Goal: Task Accomplishment & Management: Use online tool/utility

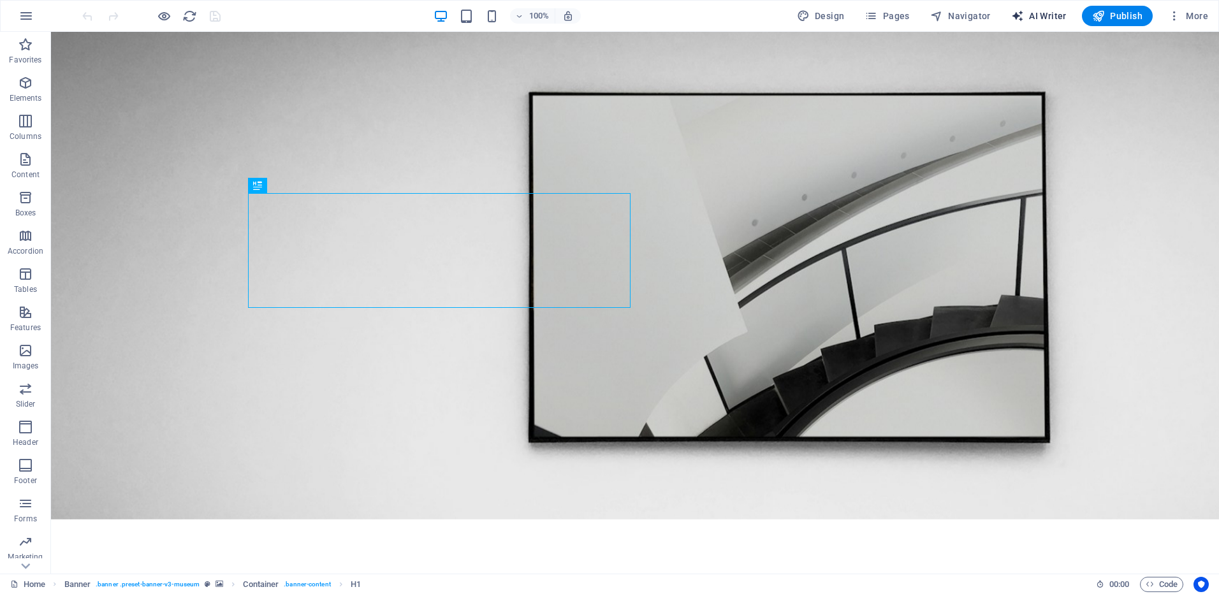
click at [1050, 17] on span "AI Writer" at bounding box center [1038, 16] width 55 height 13
select select "English"
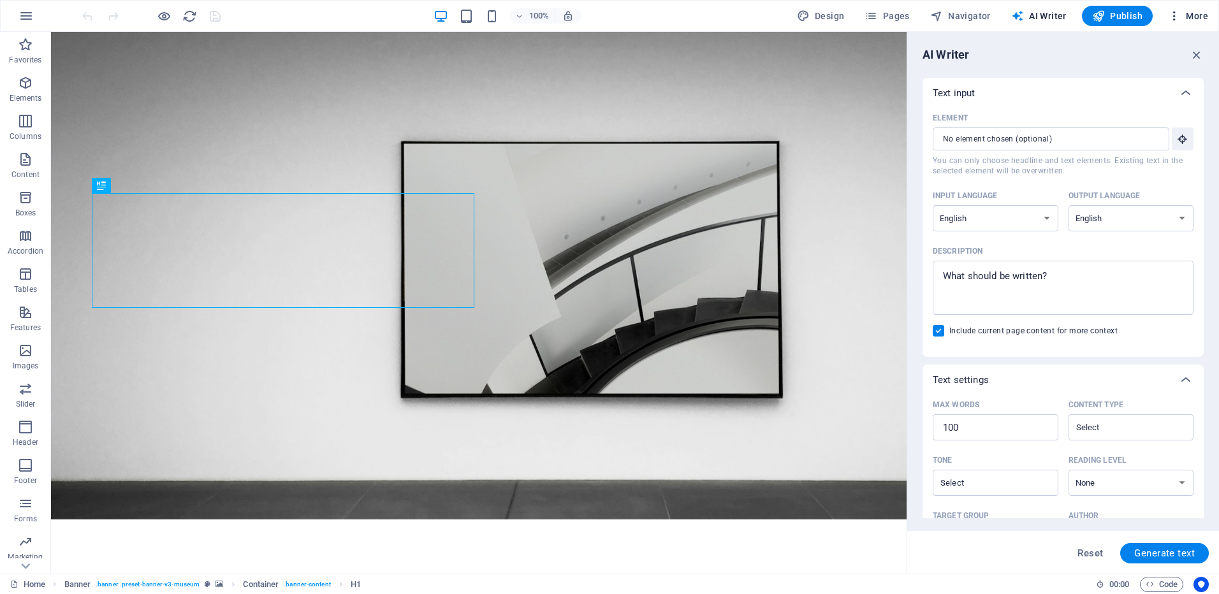
click at [1197, 17] on span "More" at bounding box center [1188, 16] width 40 height 13
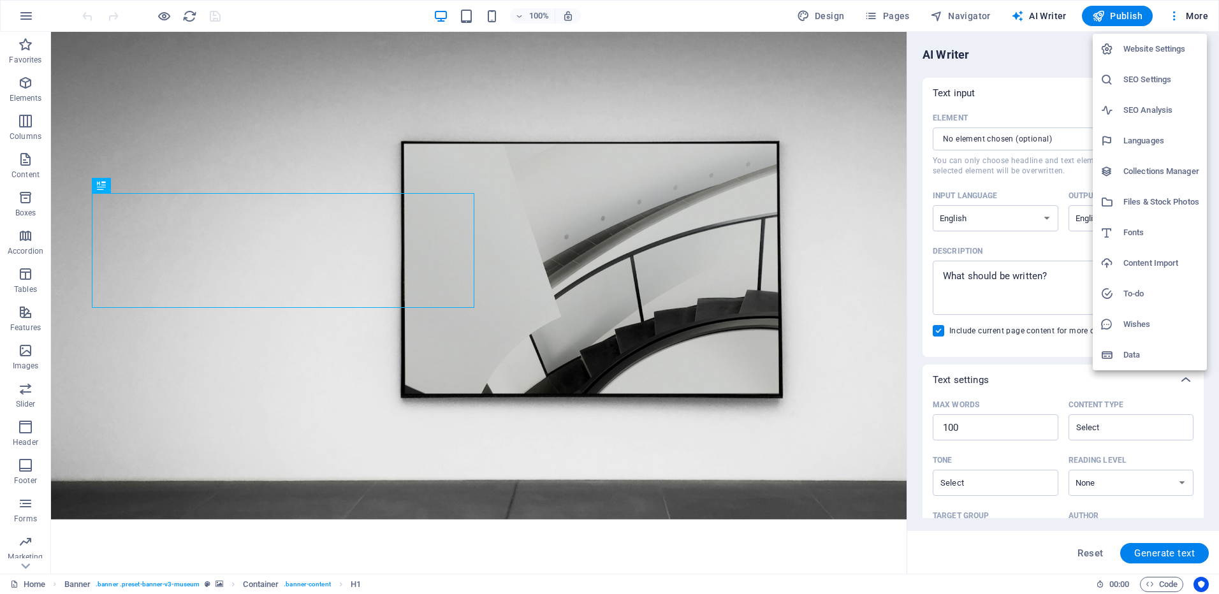
click at [1152, 257] on h6 "Content Import" at bounding box center [1161, 263] width 76 height 15
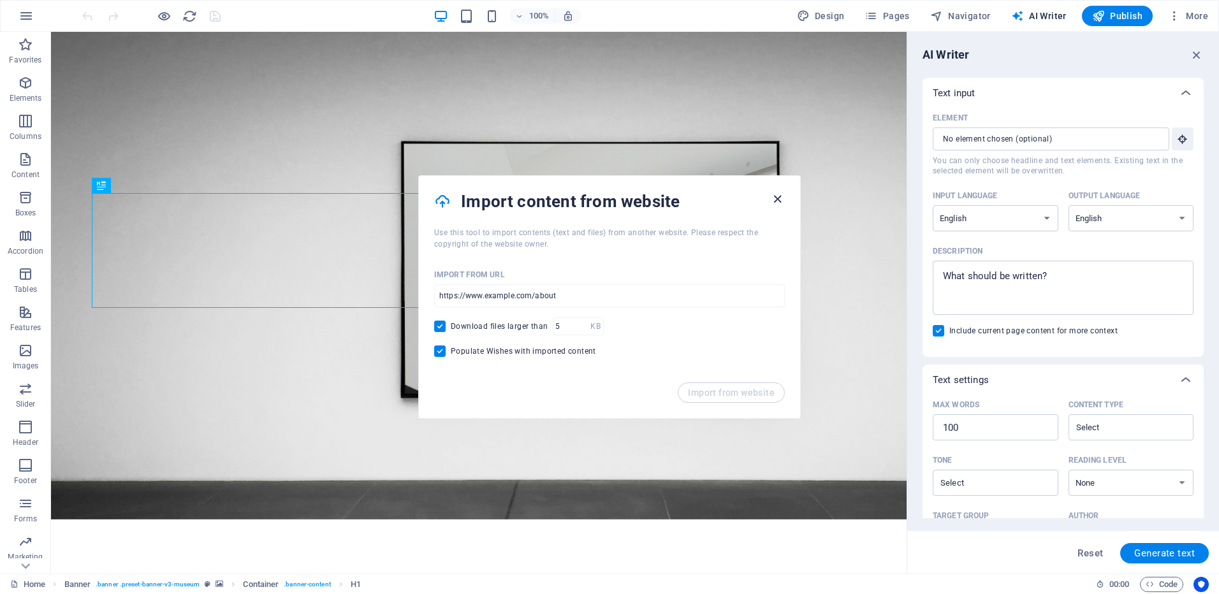
click at [781, 201] on icon "button" at bounding box center [777, 199] width 15 height 15
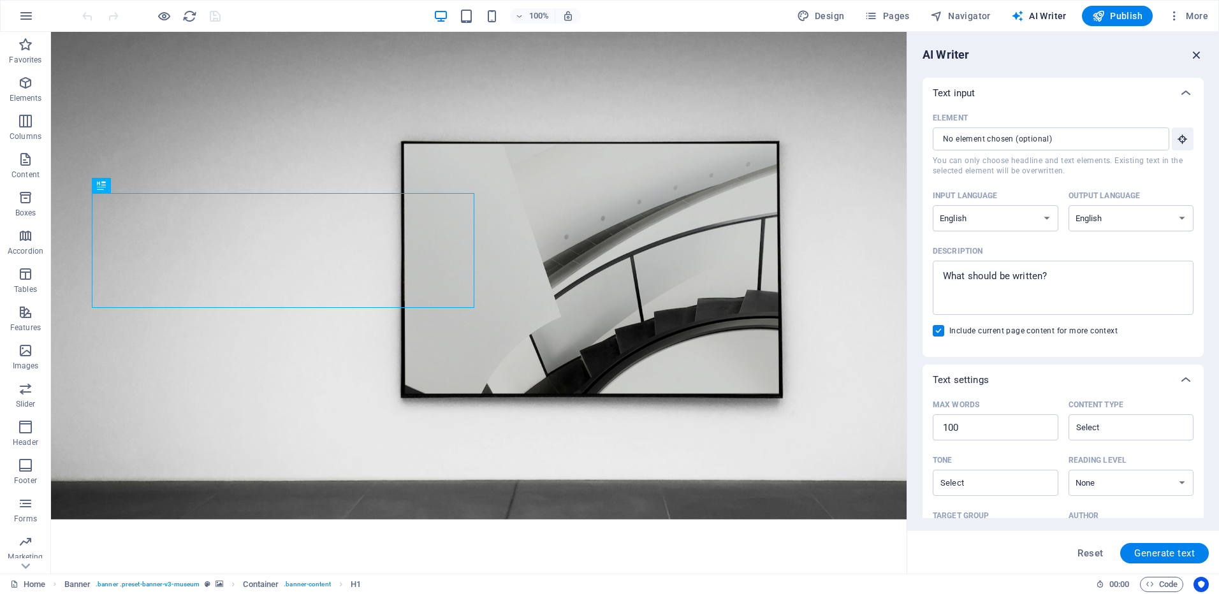
click at [1196, 53] on icon "button" at bounding box center [1196, 55] width 14 height 14
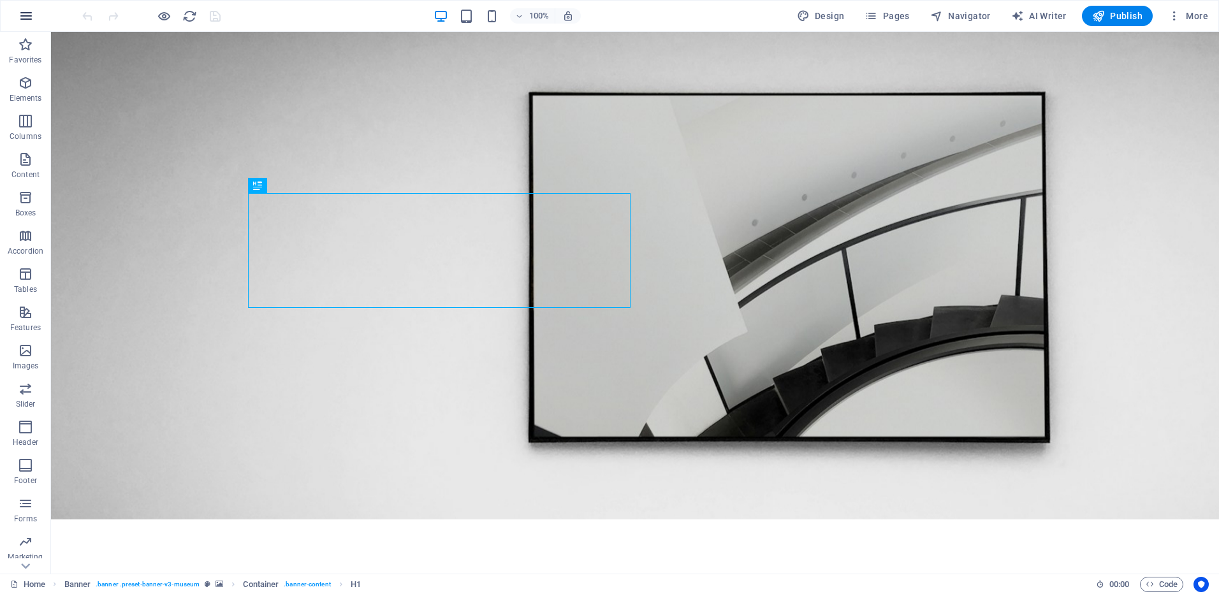
click at [28, 15] on icon "button" at bounding box center [25, 15] width 15 height 15
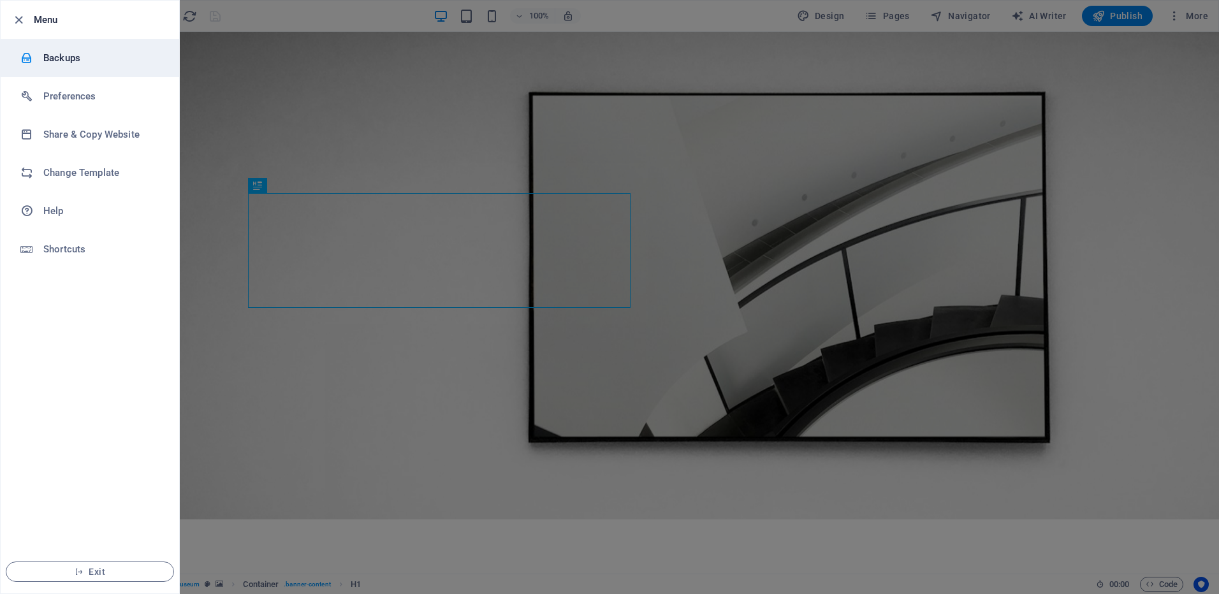
click at [69, 58] on h6 "Backups" at bounding box center [102, 57] width 118 height 15
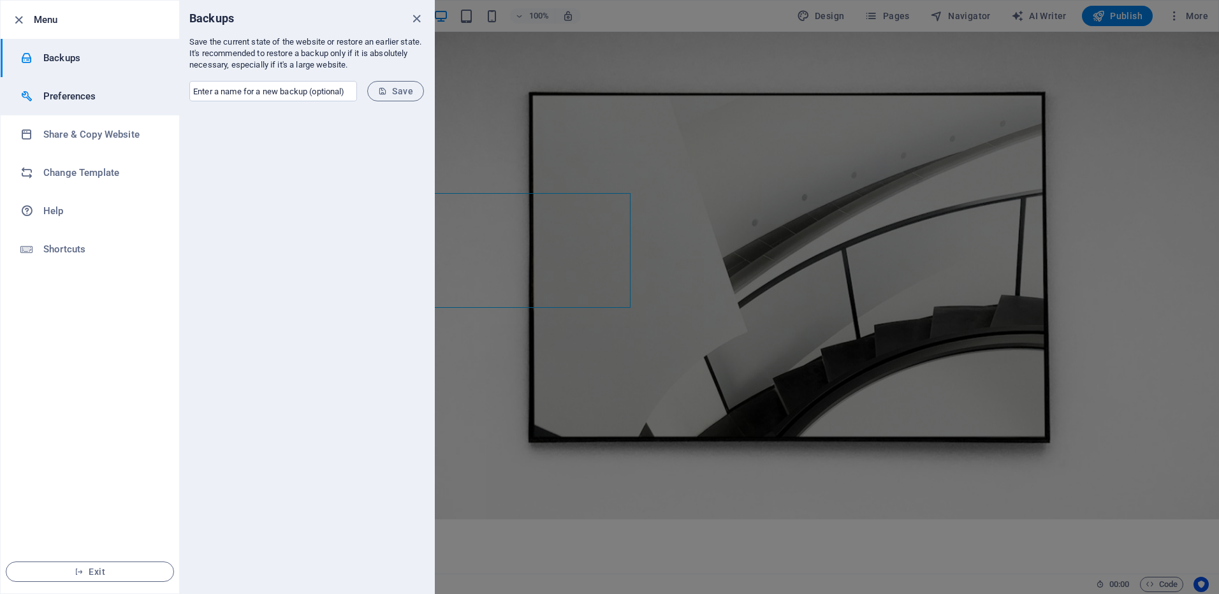
click at [94, 92] on h6 "Preferences" at bounding box center [102, 96] width 118 height 15
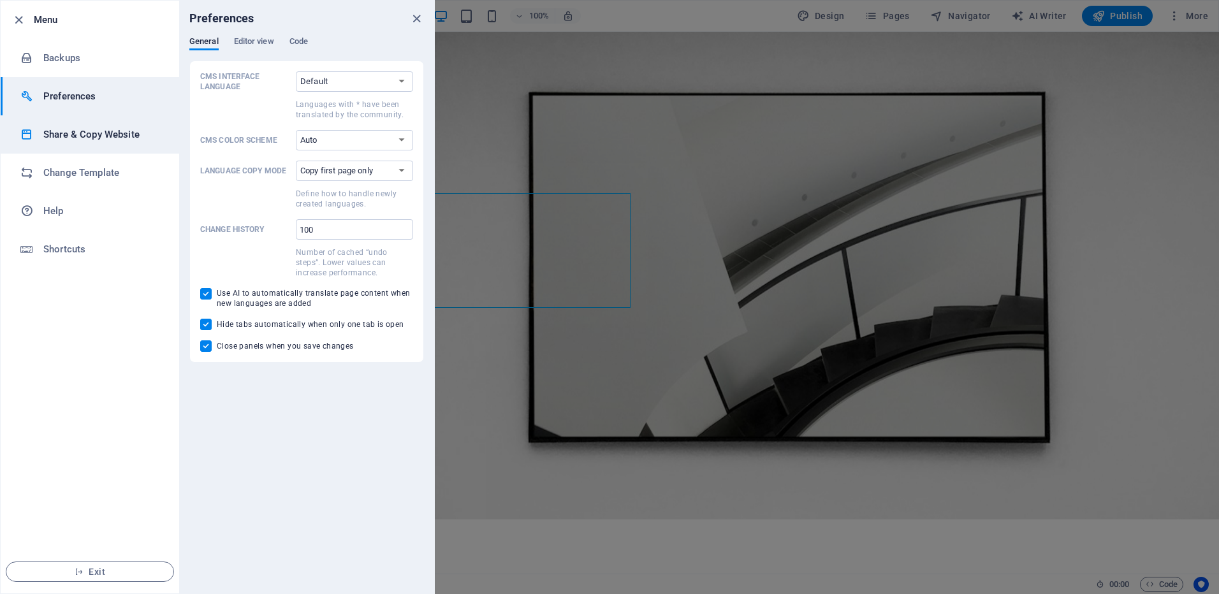
click at [103, 135] on h6 "Share & Copy Website" at bounding box center [102, 134] width 118 height 15
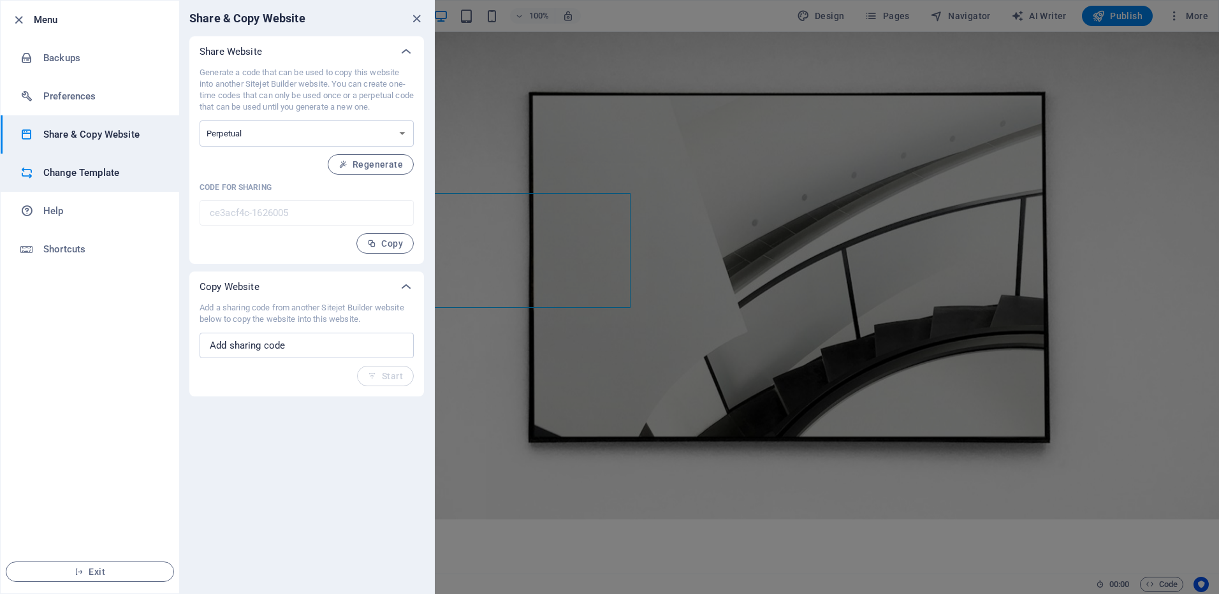
click at [113, 173] on h6 "Change Template" at bounding box center [102, 172] width 118 height 15
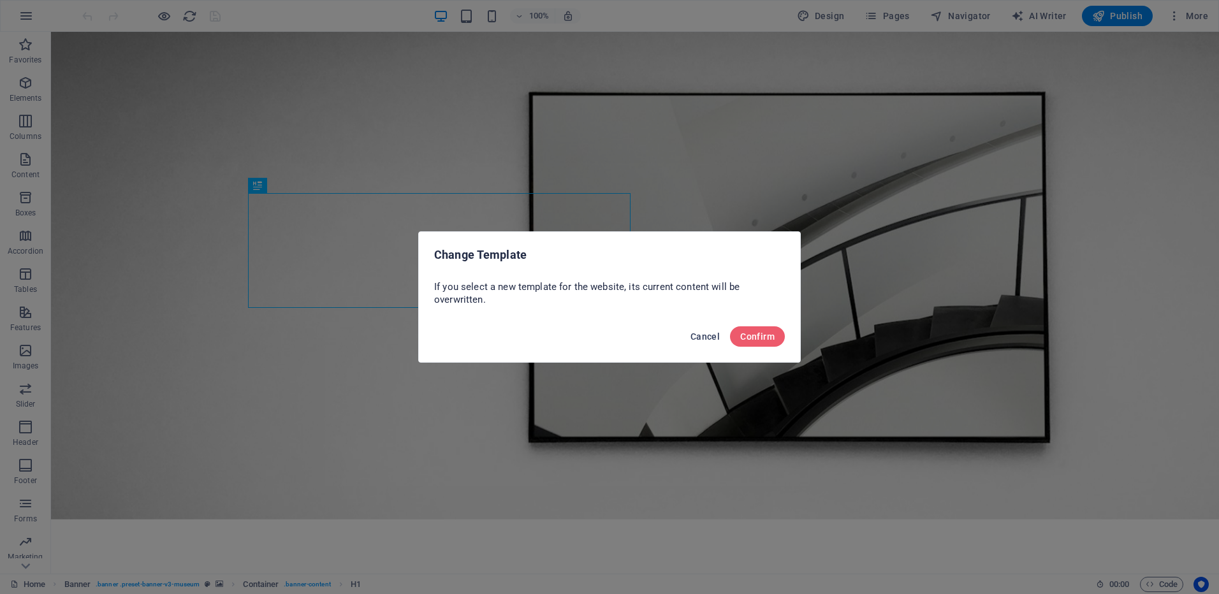
click at [713, 333] on span "Cancel" at bounding box center [704, 336] width 29 height 10
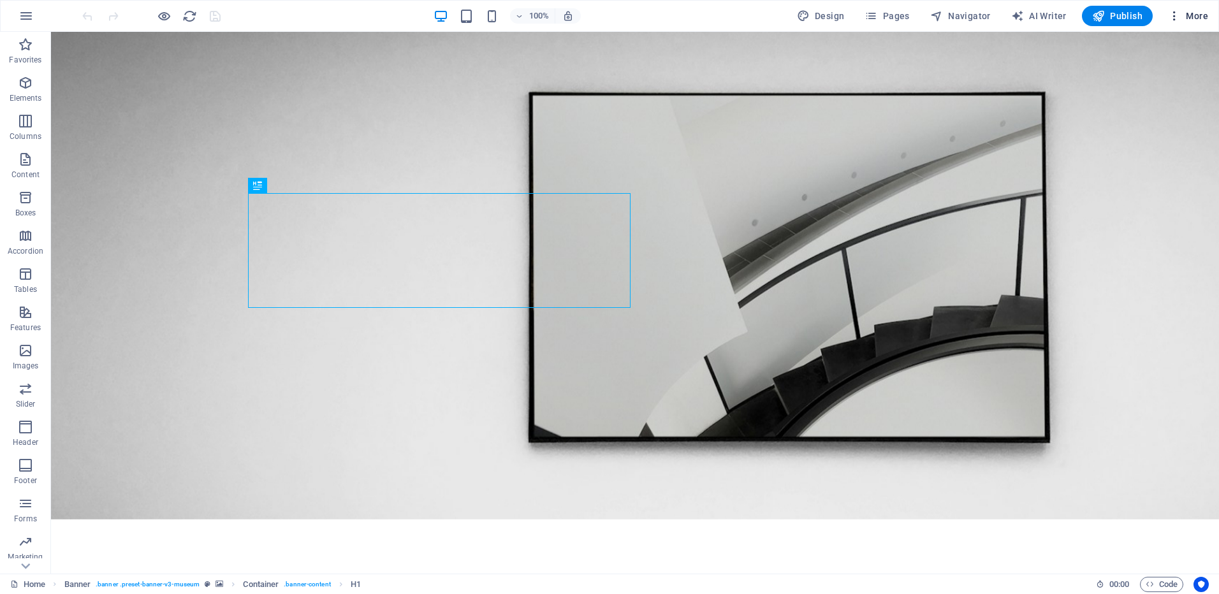
click at [1197, 17] on span "More" at bounding box center [1188, 16] width 40 height 13
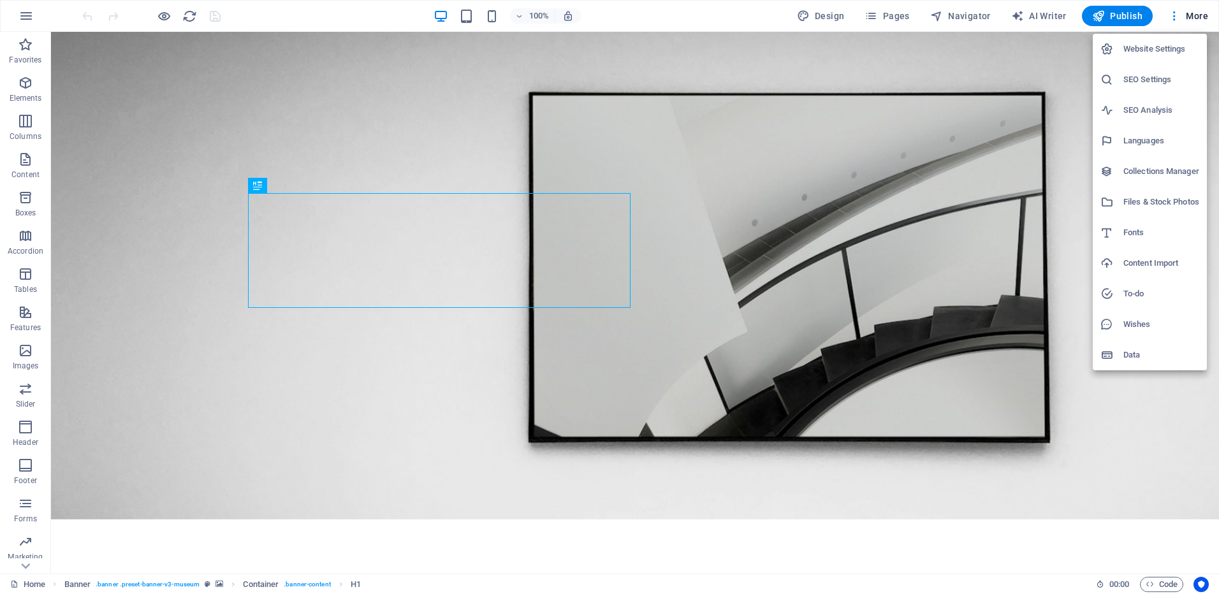
click at [1163, 260] on h6 "Content Import" at bounding box center [1161, 263] width 76 height 15
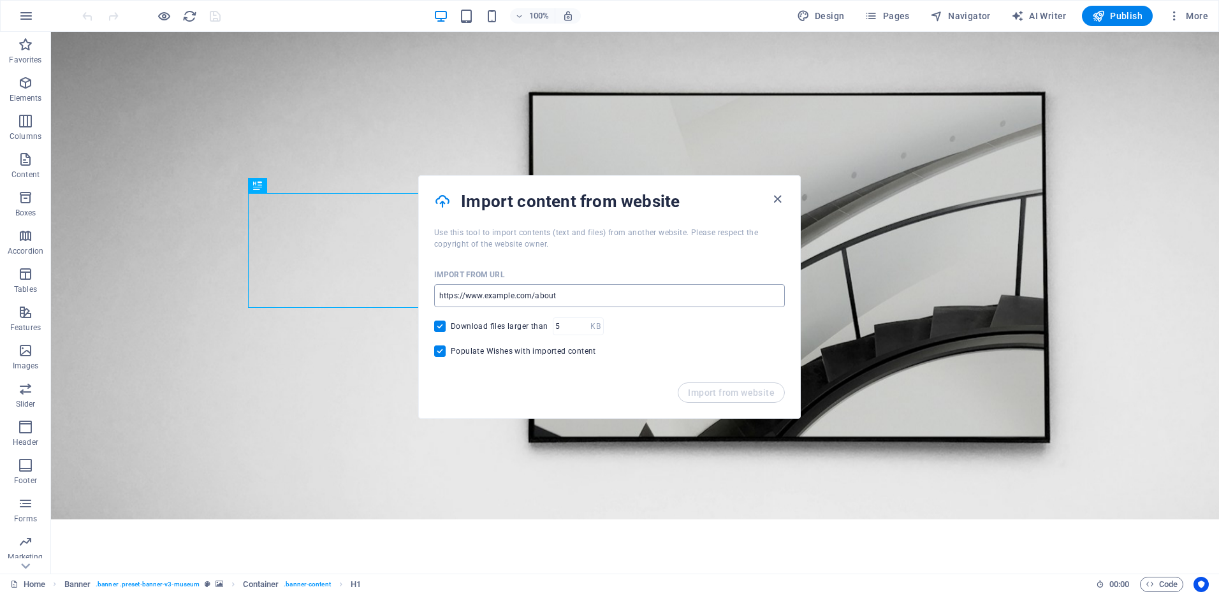
click at [668, 296] on input "url" at bounding box center [609, 295] width 351 height 23
drag, startPoint x: 546, startPoint y: 300, endPoint x: 430, endPoint y: 300, distance: 116.0
click at [426, 300] on div "Import from URL ​ Download files larger than KB ​ Populate Wishes with imported…" at bounding box center [609, 316] width 381 height 133
click at [562, 300] on input "url" at bounding box center [609, 295] width 351 height 23
click at [568, 298] on input "url" at bounding box center [609, 295] width 351 height 23
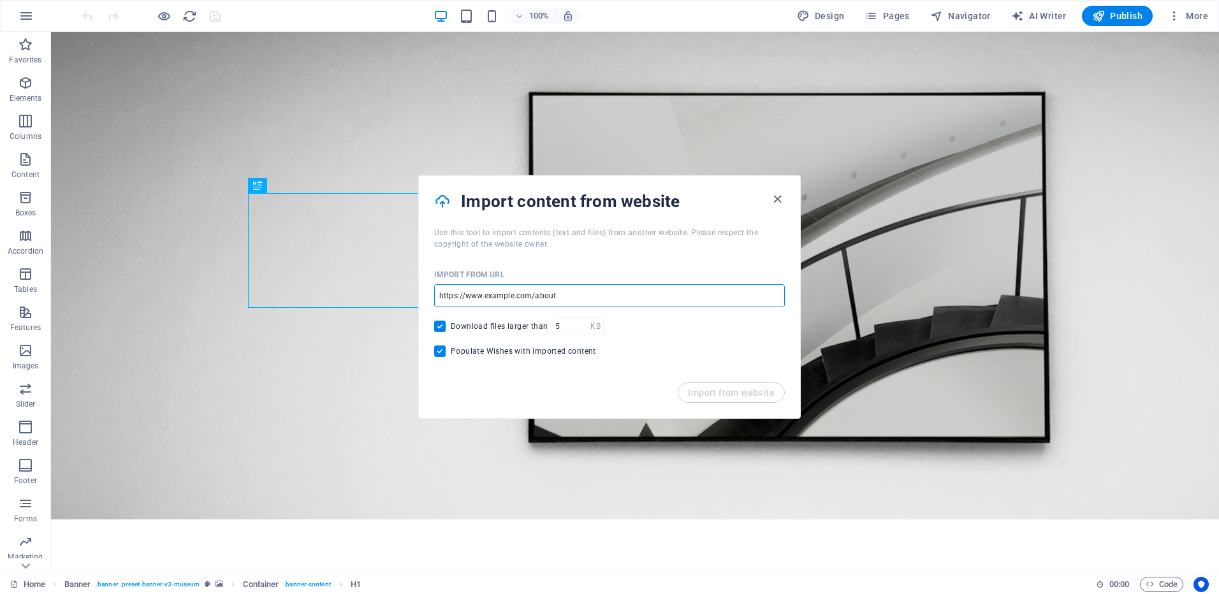
drag, startPoint x: 557, startPoint y: 296, endPoint x: 478, endPoint y: 293, distance: 79.1
click at [478, 293] on input "url" at bounding box center [609, 295] width 351 height 23
click at [477, 293] on input "url" at bounding box center [609, 295] width 351 height 23
paste input "[URL][DOMAIN_NAME]"
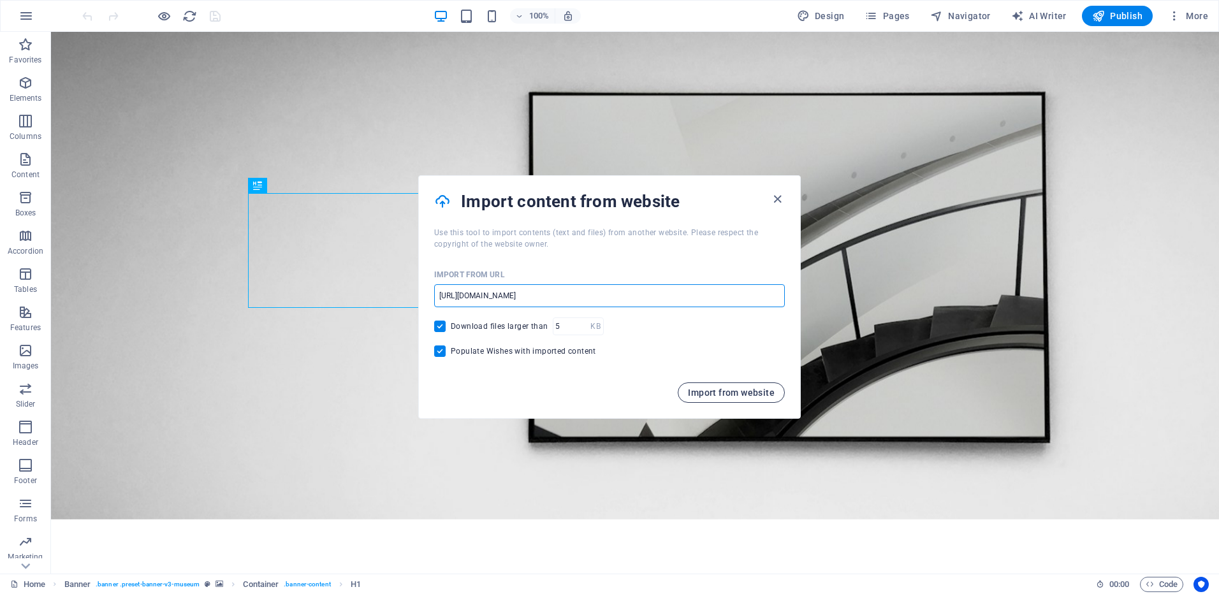
type input "[URL][DOMAIN_NAME]"
click at [741, 389] on span "Import from website" at bounding box center [731, 393] width 87 height 10
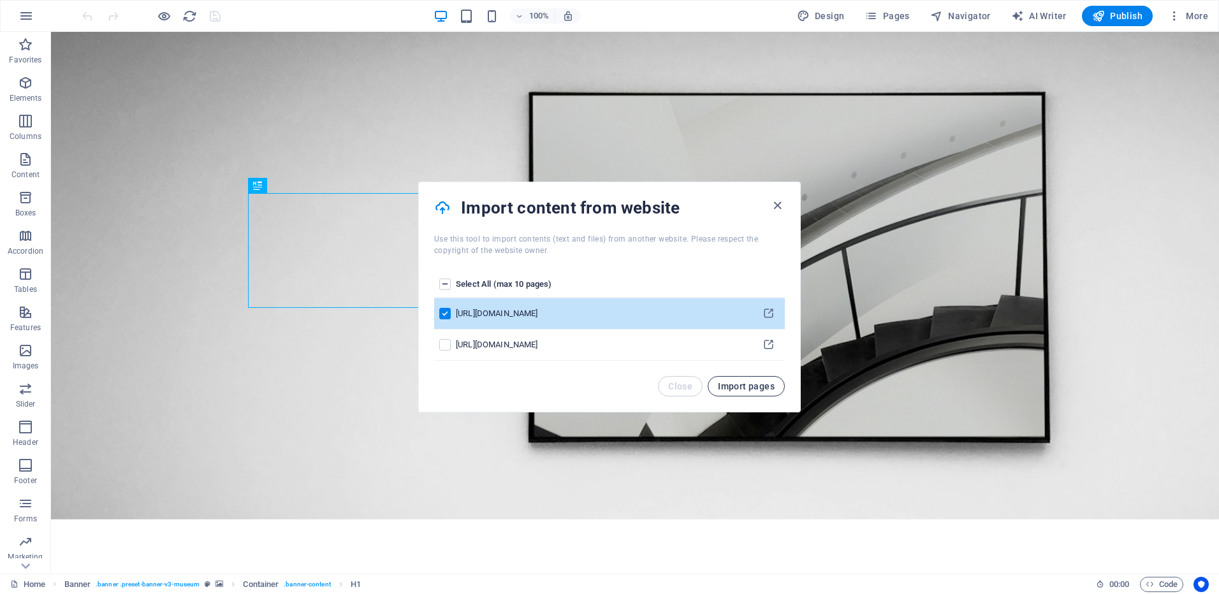
click at [748, 385] on span "Import pages" at bounding box center [746, 386] width 57 height 10
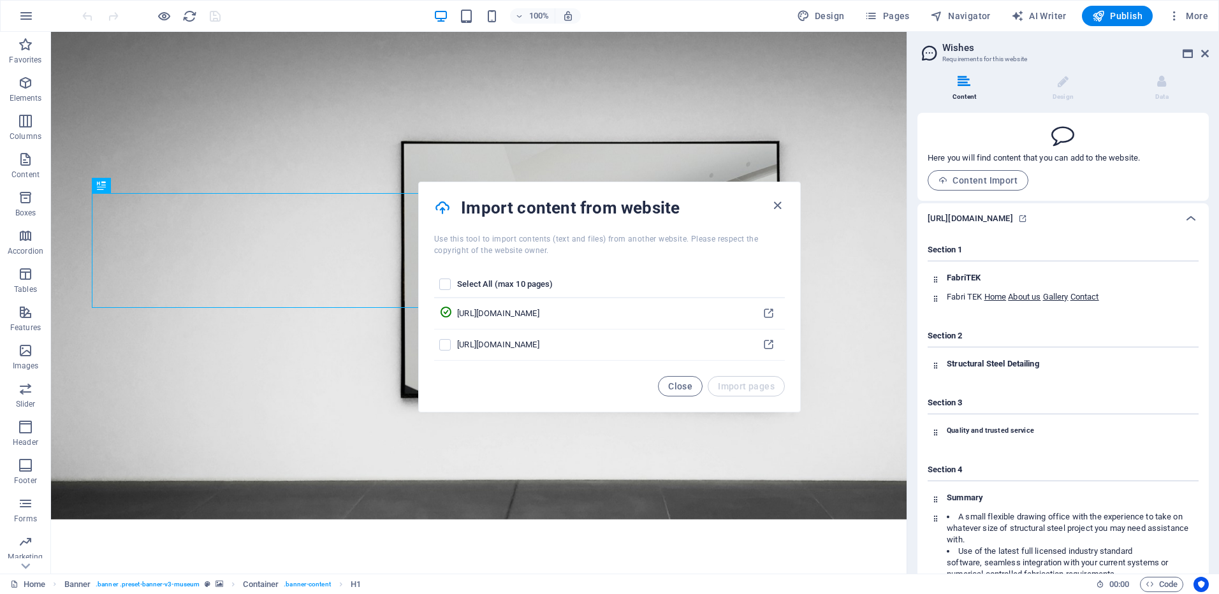
scroll to position [138, 0]
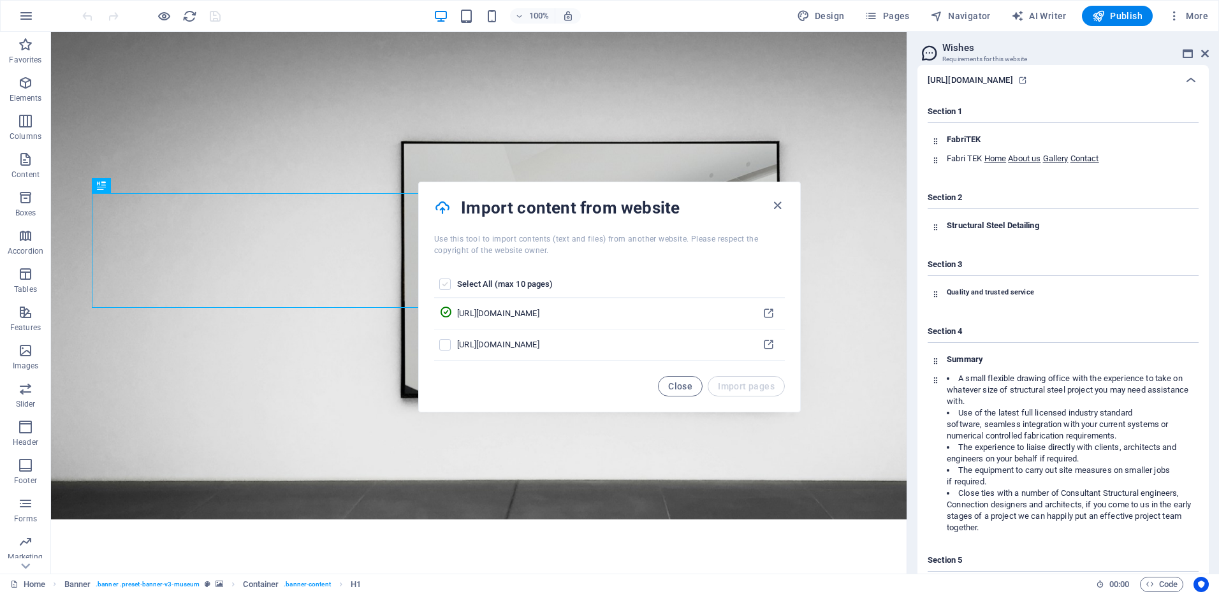
click at [447, 286] on label "pages list" at bounding box center [444, 284] width 11 height 11
click at [0, 0] on input "pages list" at bounding box center [0, 0] width 0 height 0
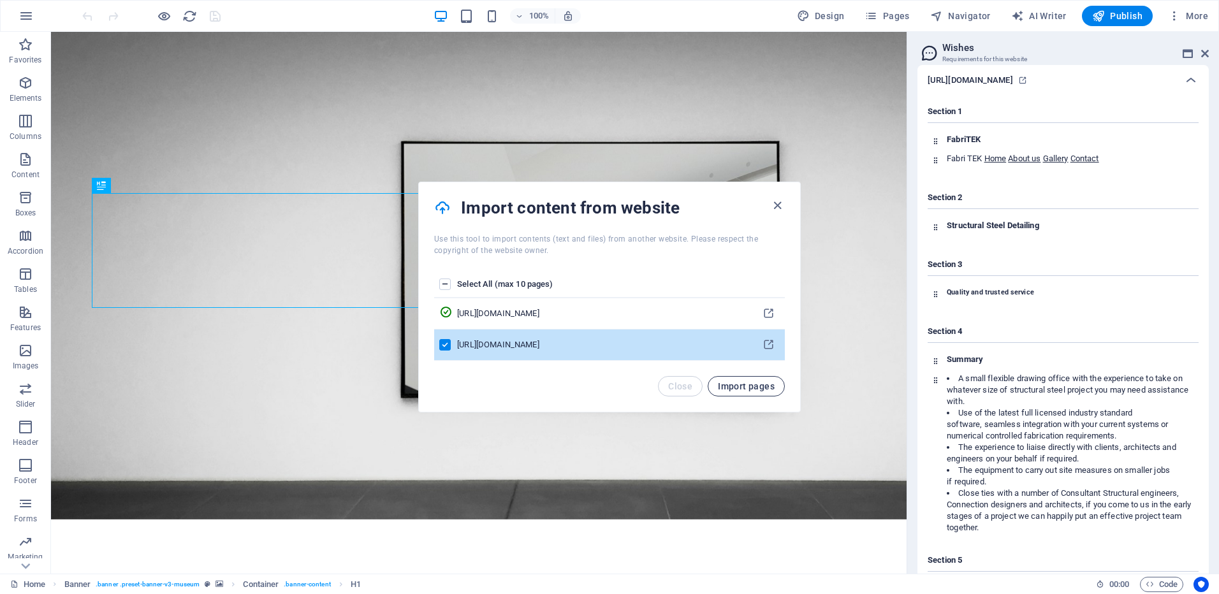
click at [755, 386] on span "Import pages" at bounding box center [746, 386] width 57 height 10
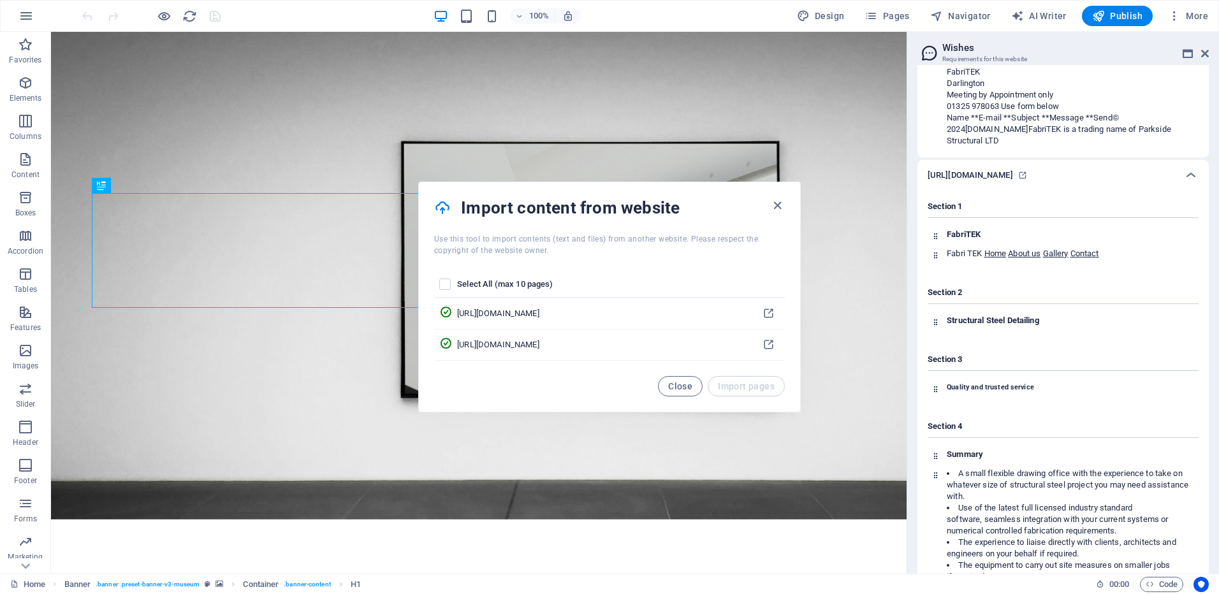
scroll to position [892, 0]
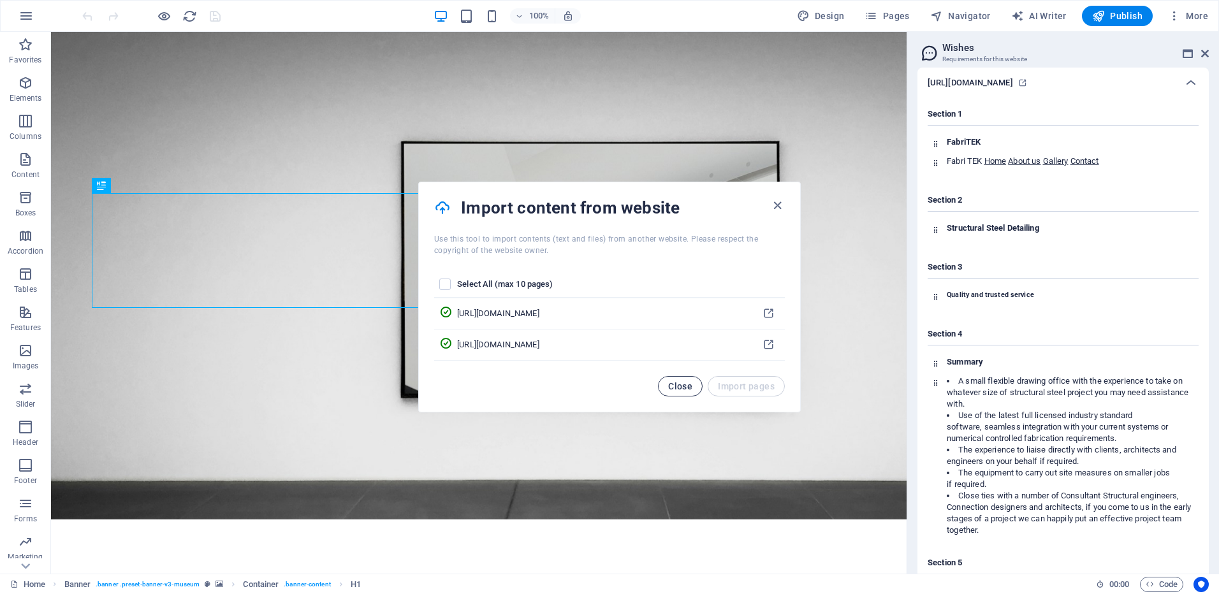
click at [687, 386] on span "Close" at bounding box center [680, 386] width 24 height 10
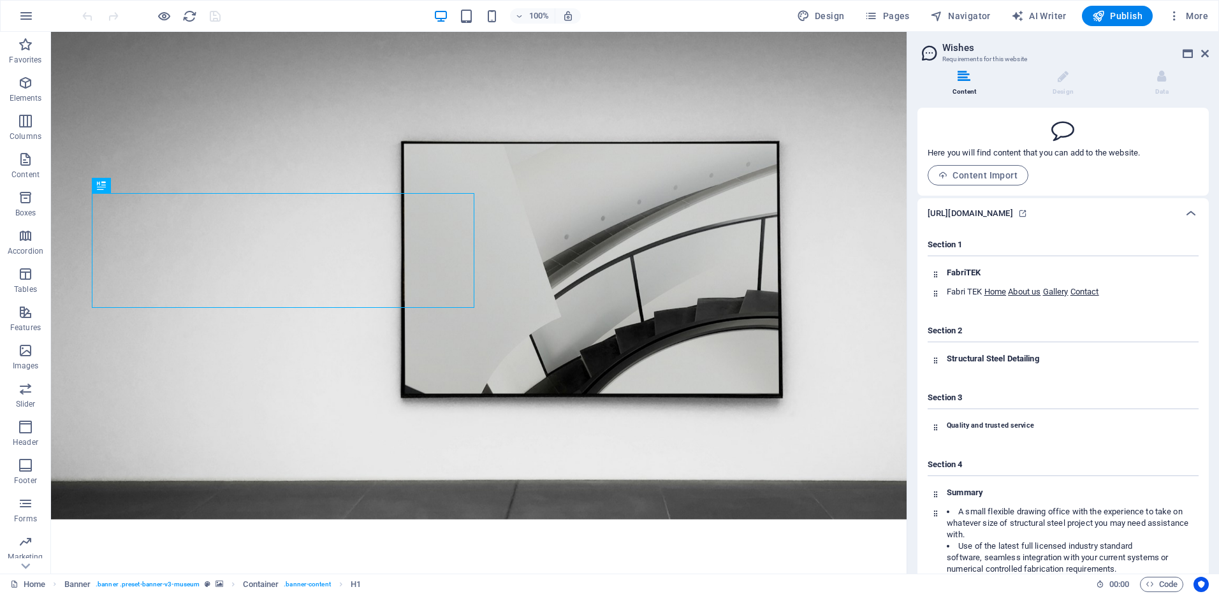
scroll to position [0, 0]
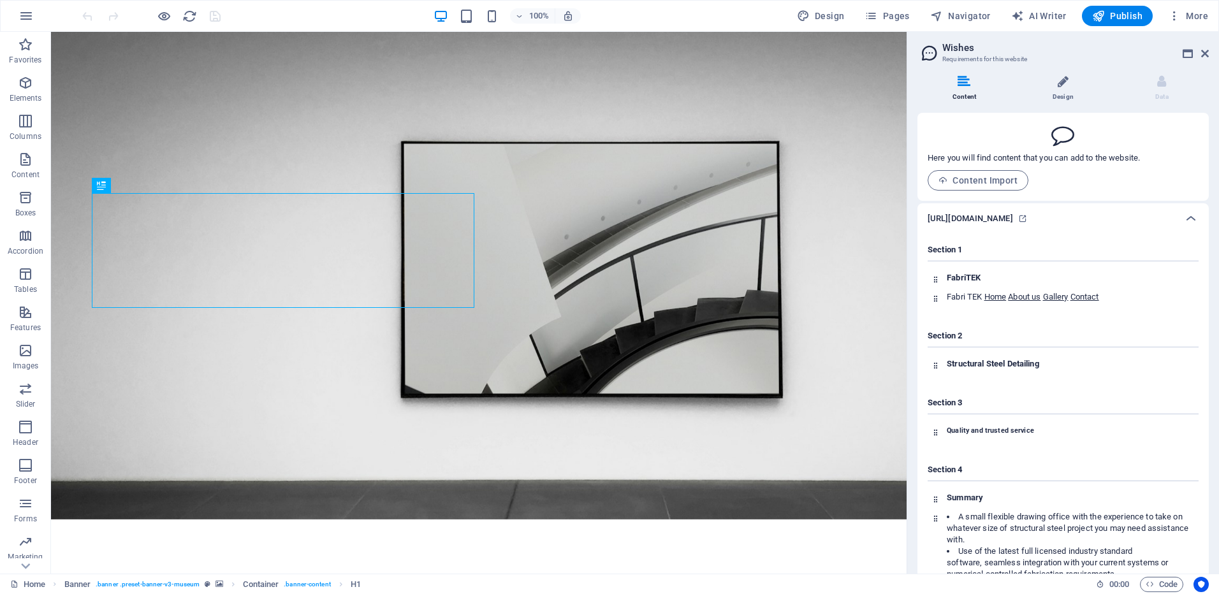
click at [1066, 85] on icon at bounding box center [1062, 81] width 11 height 13
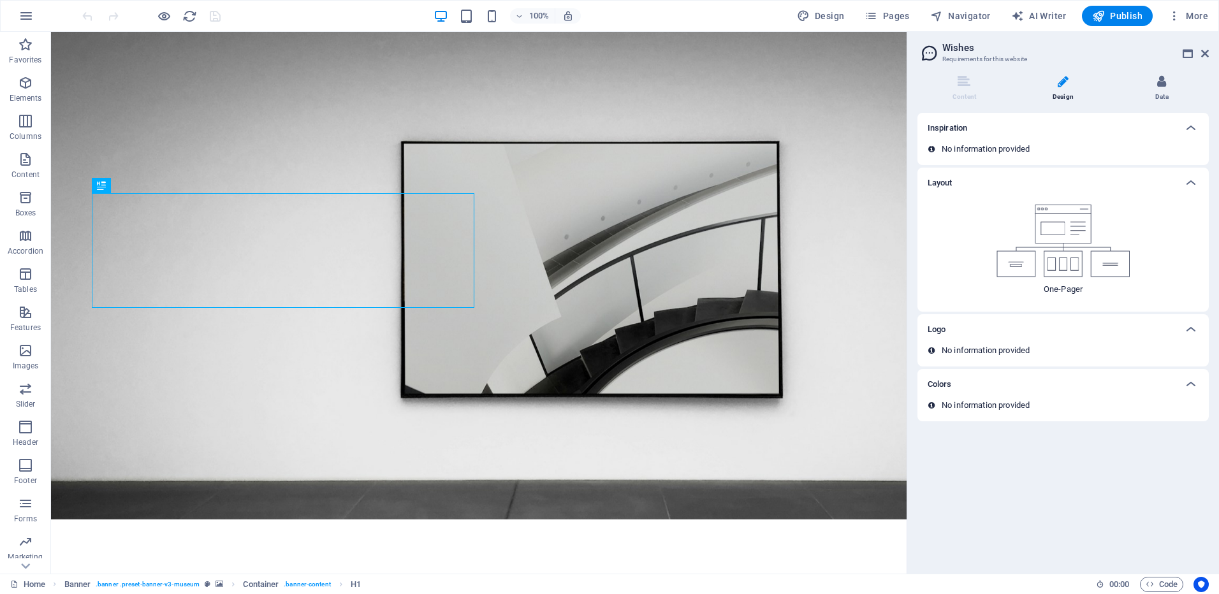
click at [1155, 81] on li "Data" at bounding box center [1162, 88] width 94 height 27
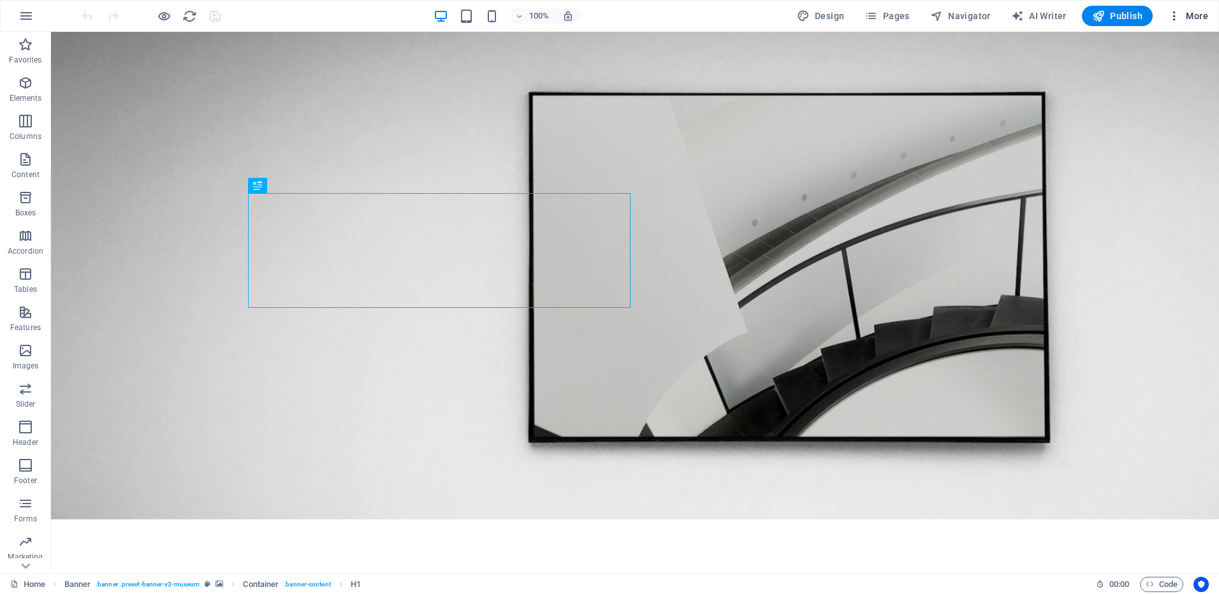
click at [1203, 18] on span "More" at bounding box center [1188, 16] width 40 height 13
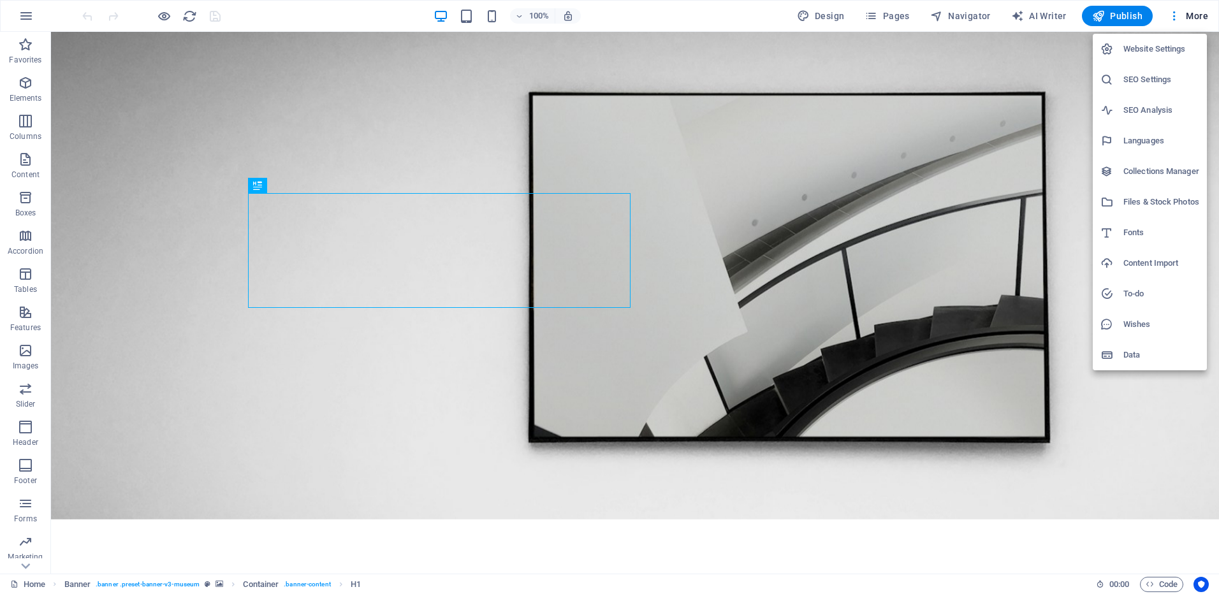
click at [1135, 42] on h6 "Website Settings" at bounding box center [1161, 48] width 76 height 15
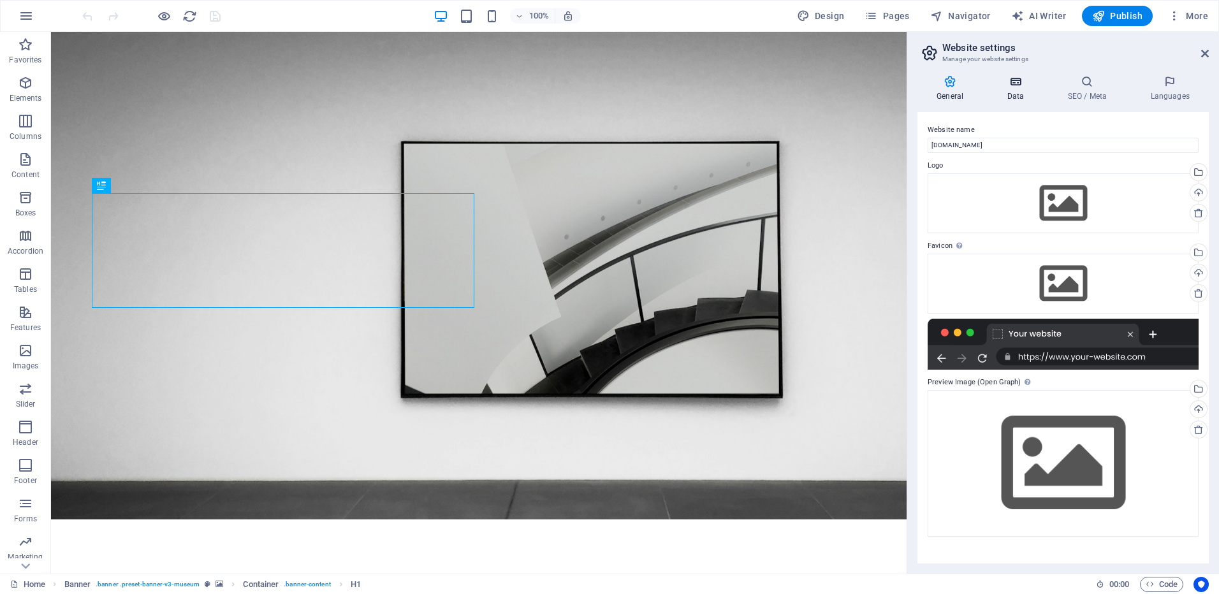
click at [1022, 89] on h4 "Data" at bounding box center [1017, 88] width 61 height 27
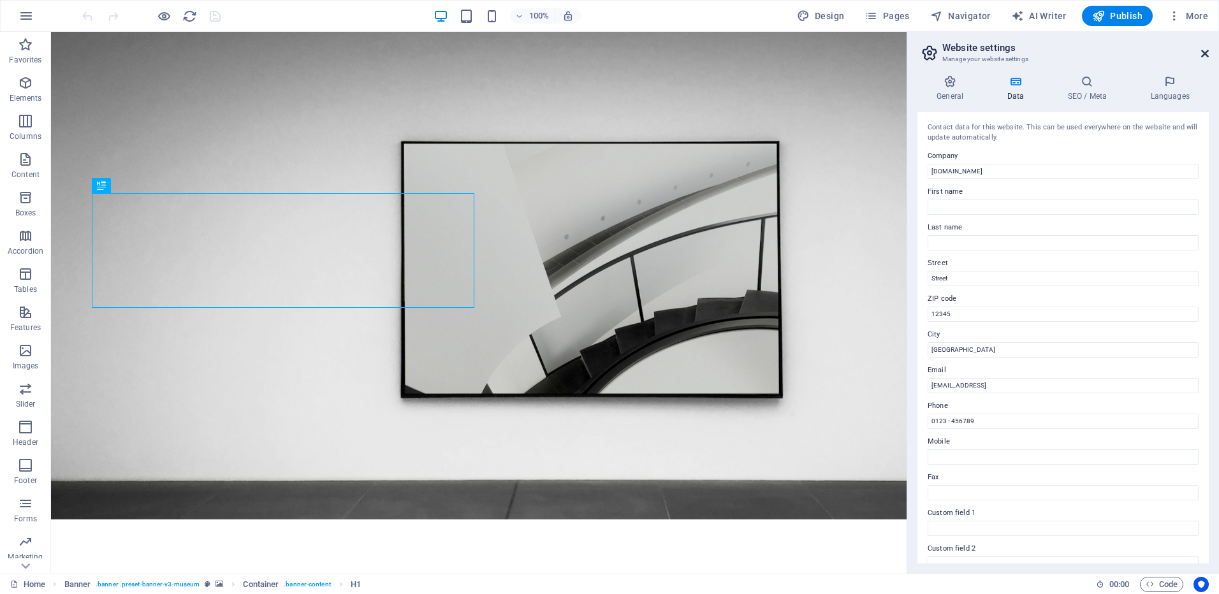
click at [1203, 59] on link at bounding box center [1205, 53] width 8 height 11
